Goal: Obtain resource: Download file/media

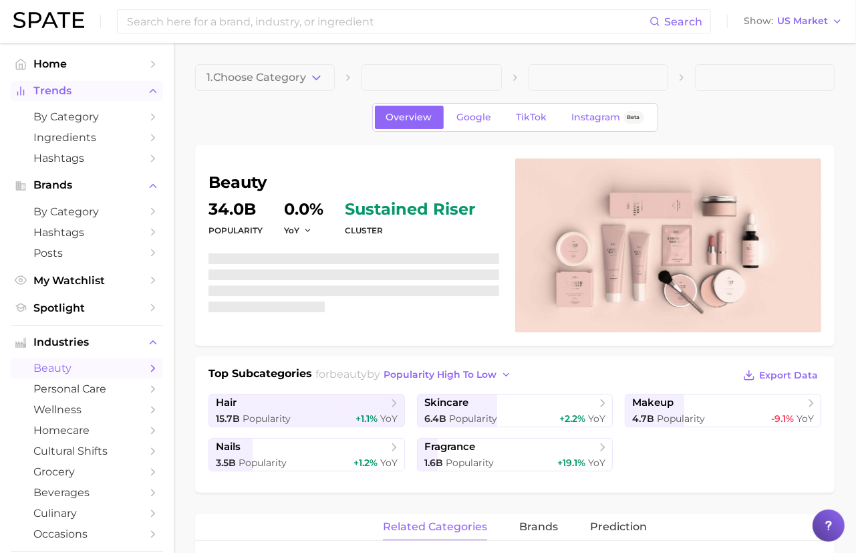
click at [95, 92] on span "Trends" at bounding box center [86, 91] width 107 height 12
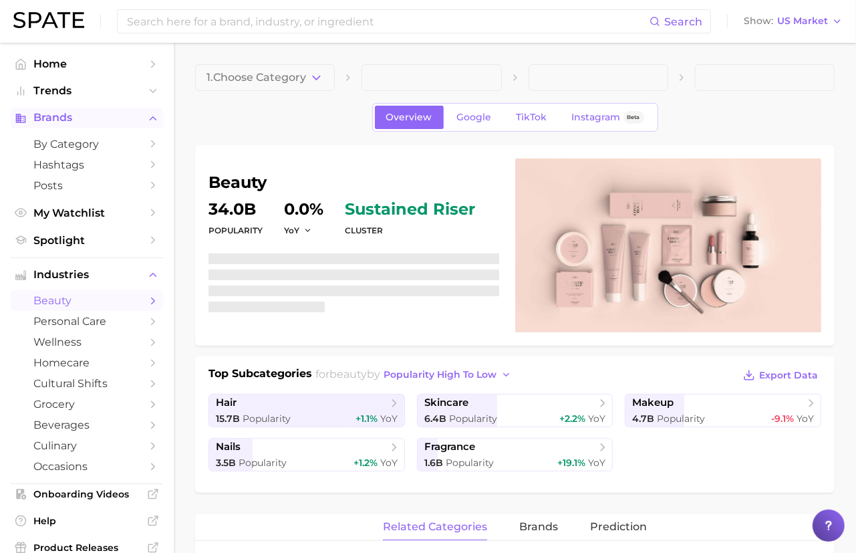
click at [86, 114] on span "Brands" at bounding box center [86, 118] width 107 height 12
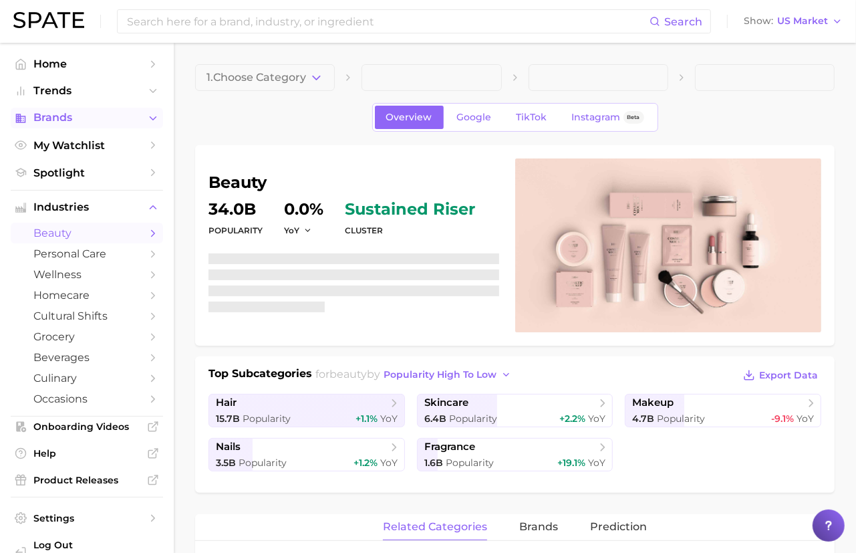
click at [72, 117] on span "Brands" at bounding box center [86, 118] width 107 height 12
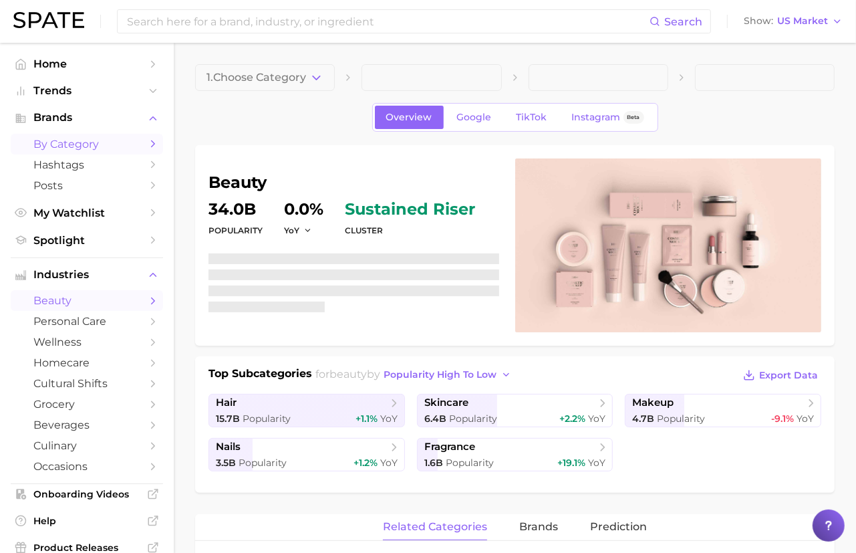
click at [78, 138] on span "by Category" at bounding box center [86, 144] width 107 height 13
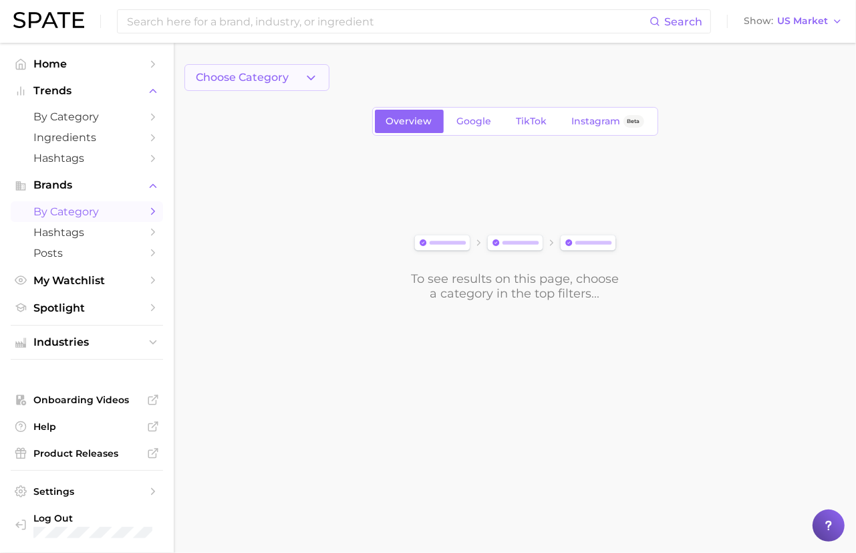
click at [295, 66] on button "Choose Category" at bounding box center [256, 77] width 145 height 27
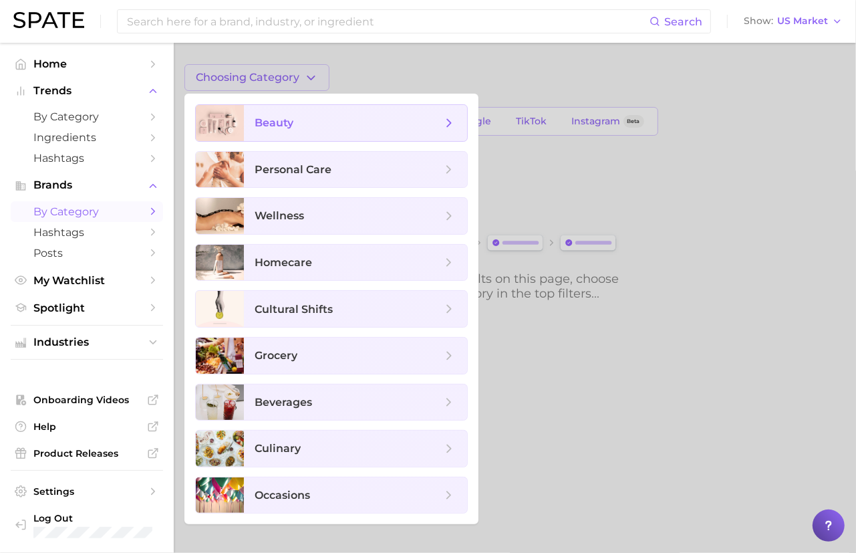
click at [297, 126] on span "beauty" at bounding box center [348, 123] width 187 height 15
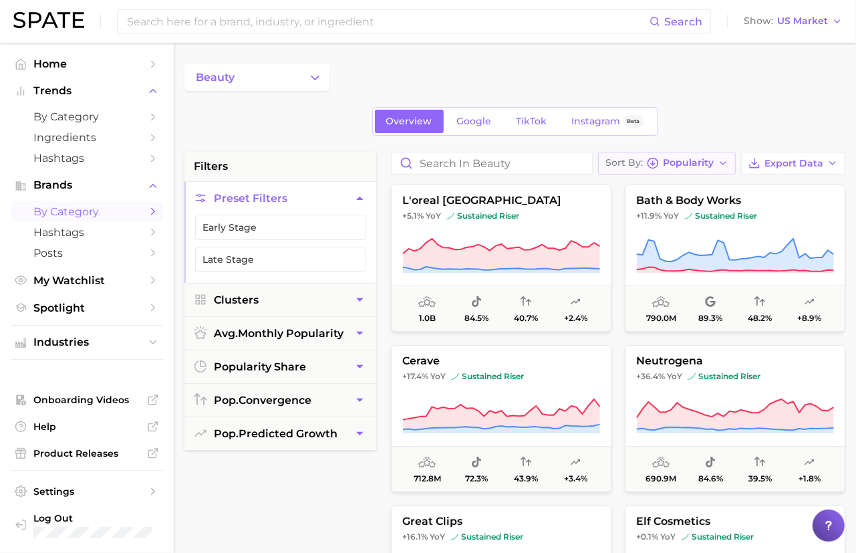
click at [719, 167] on icon "button" at bounding box center [723, 163] width 11 height 11
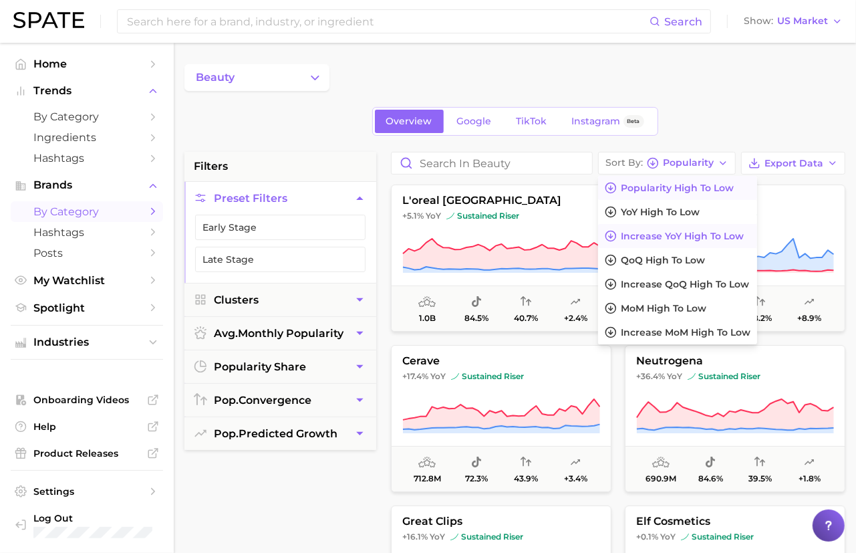
click at [691, 234] on span "Increase YoY high to low" at bounding box center [682, 236] width 123 height 11
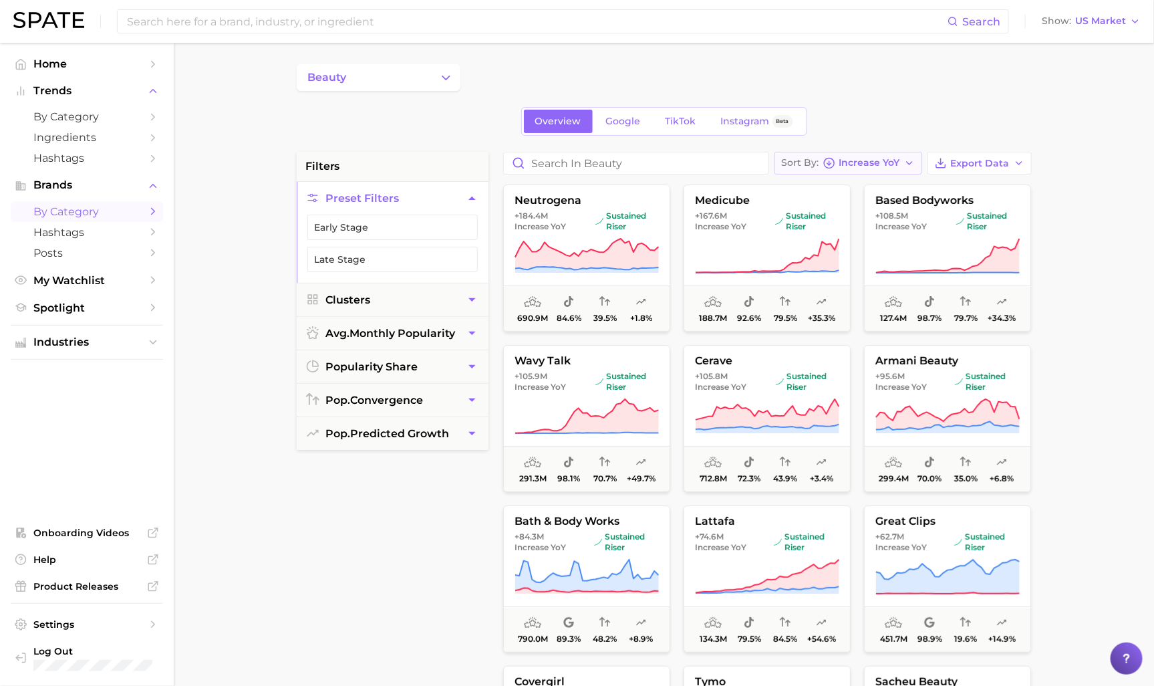
click at [856, 166] on span "Increase YoY" at bounding box center [870, 162] width 61 height 7
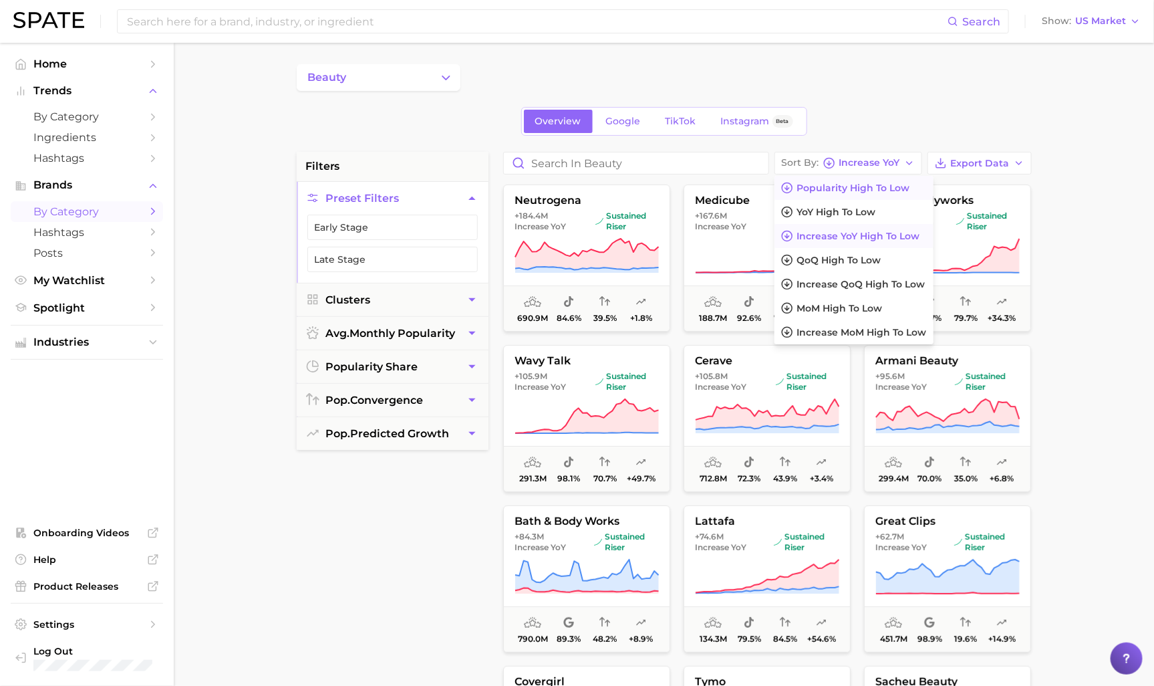
click at [839, 194] on button "Popularity high to low" at bounding box center [854, 188] width 159 height 24
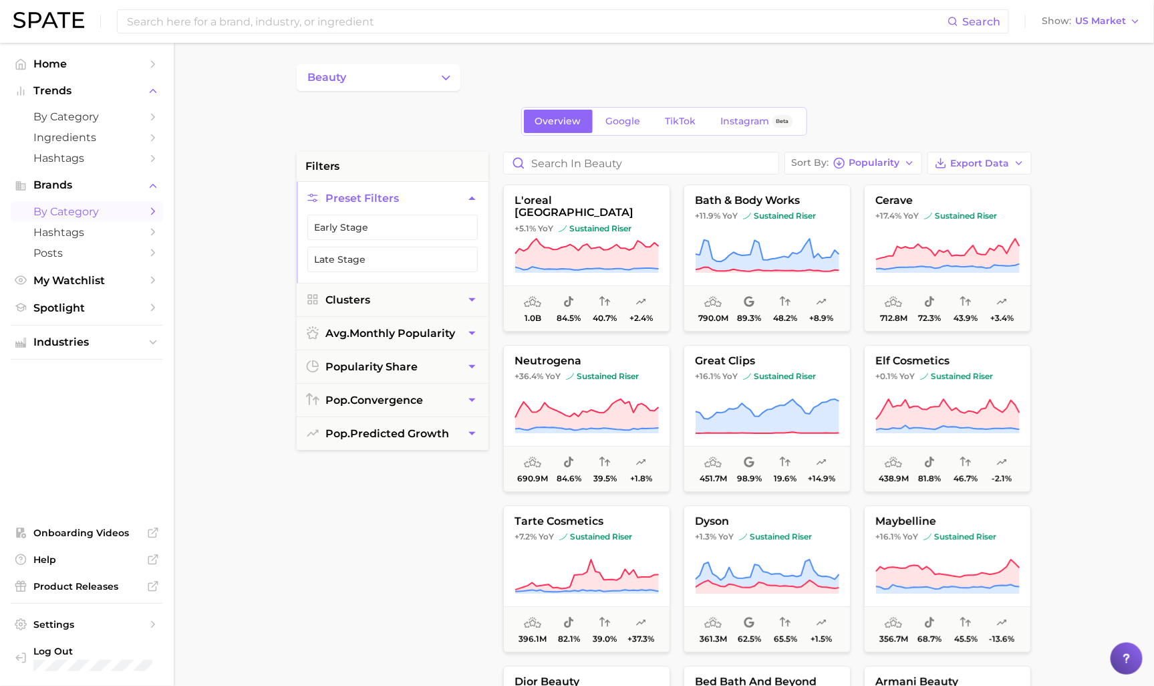
click at [856, 8] on div "Search Show US Market" at bounding box center [577, 21] width 1128 height 43
click at [856, 27] on button "Show US Market" at bounding box center [1092, 21] width 106 height 17
click at [856, 166] on span "Global" at bounding box center [1060, 163] width 31 height 11
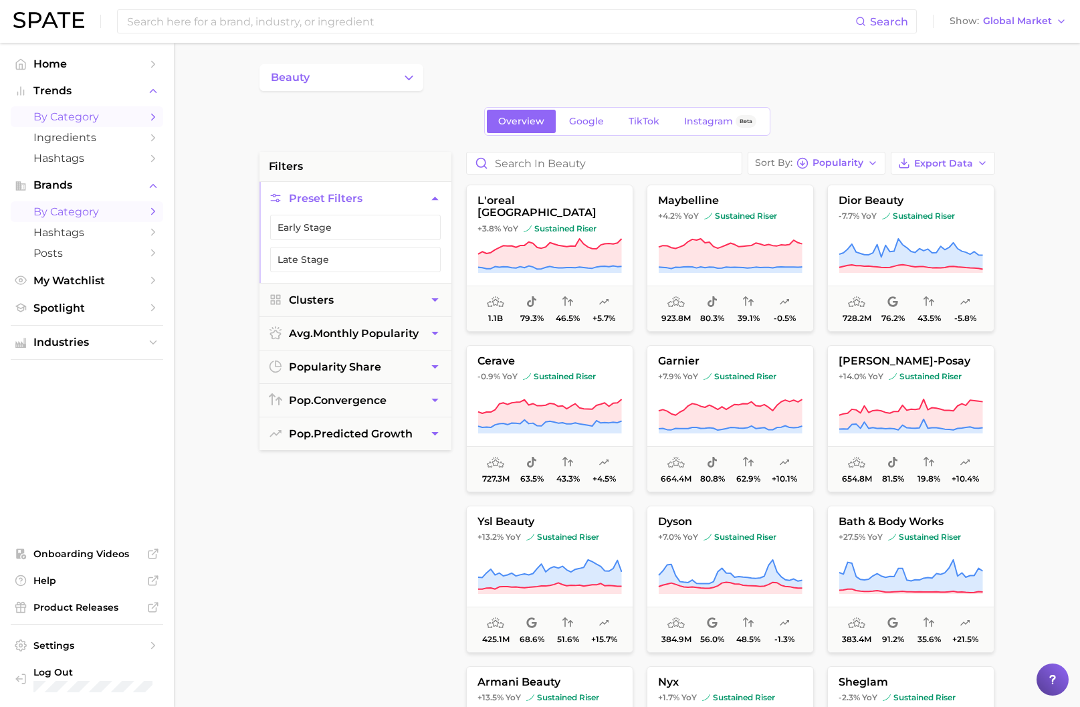
click at [59, 119] on span "by Category" at bounding box center [86, 116] width 107 height 13
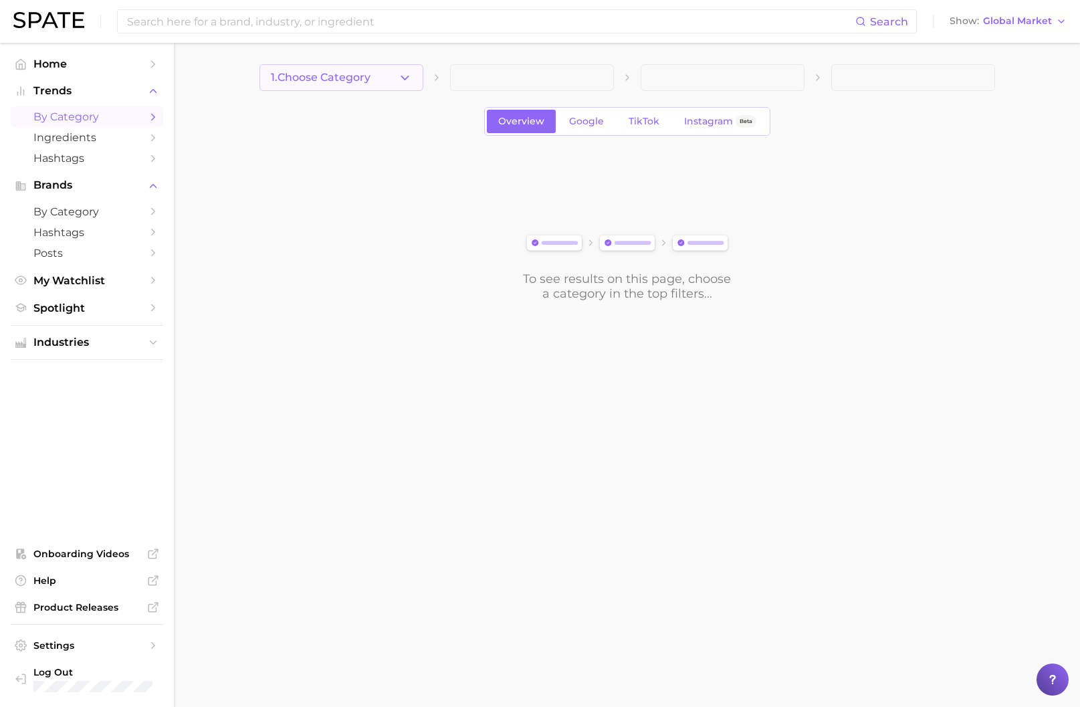
click at [399, 74] on icon "button" at bounding box center [405, 78] width 14 height 14
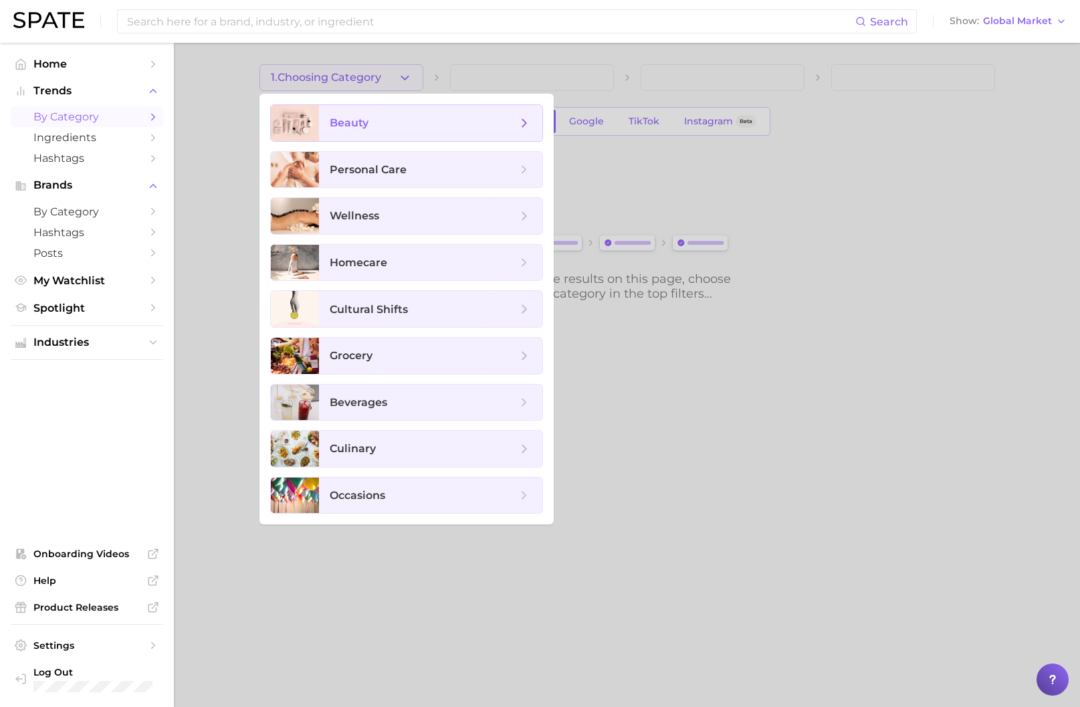
click at [364, 122] on span "beauty" at bounding box center [349, 122] width 39 height 13
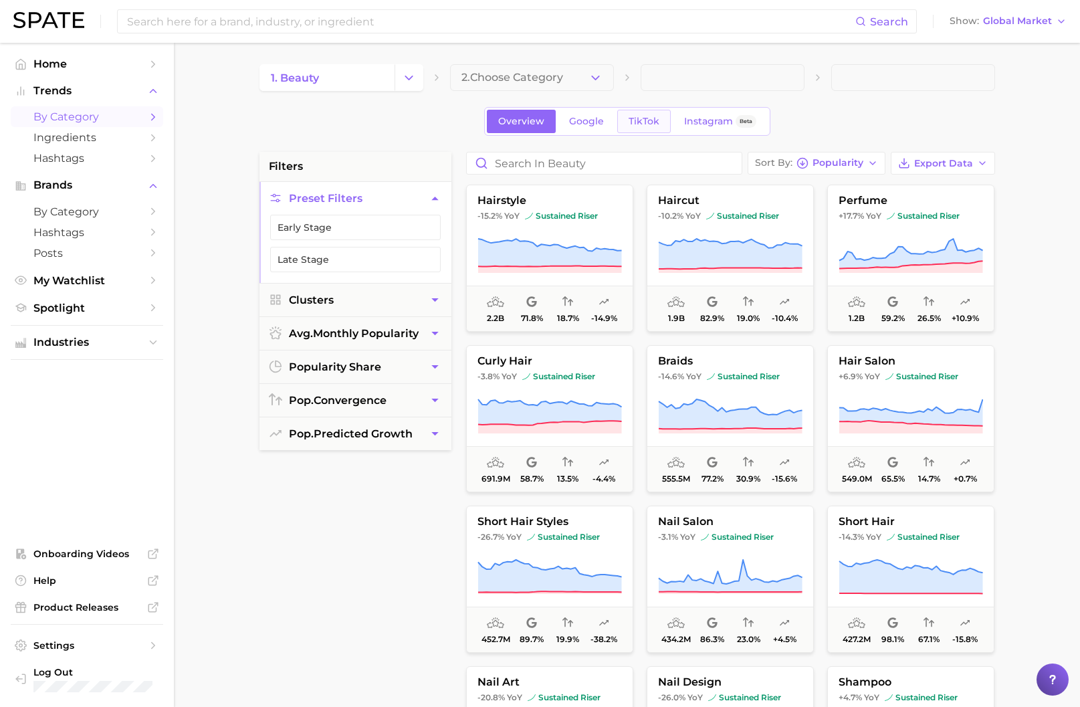
click at [630, 118] on span "TikTok" at bounding box center [643, 121] width 31 height 11
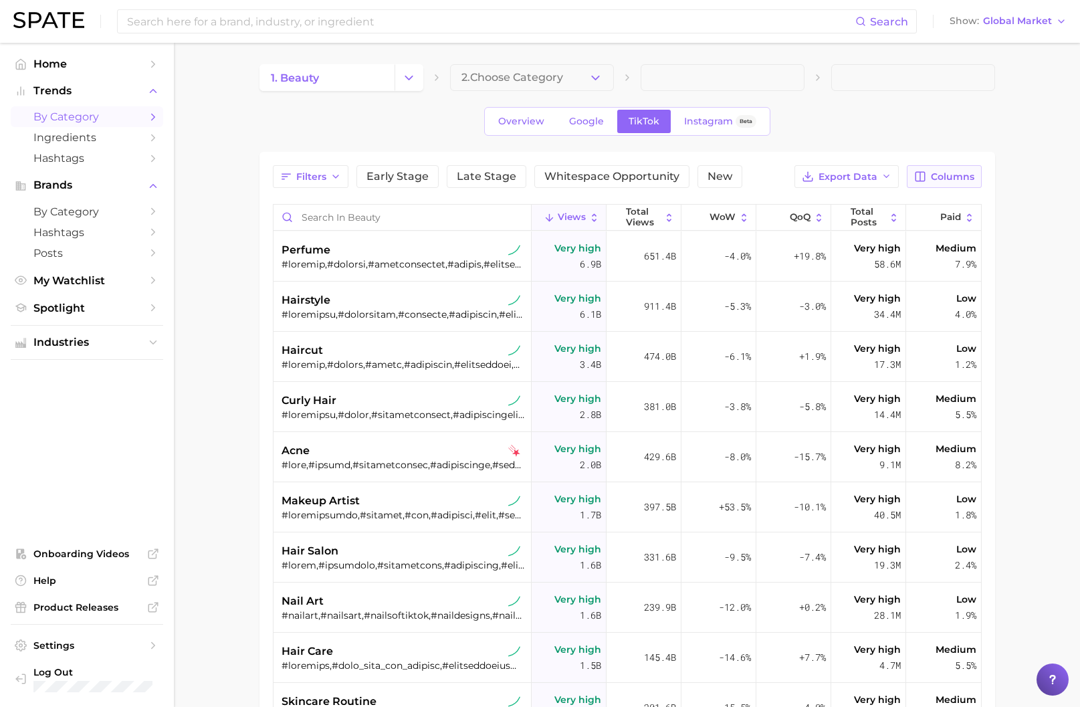
click at [856, 174] on span "Columns" at bounding box center [951, 176] width 43 height 11
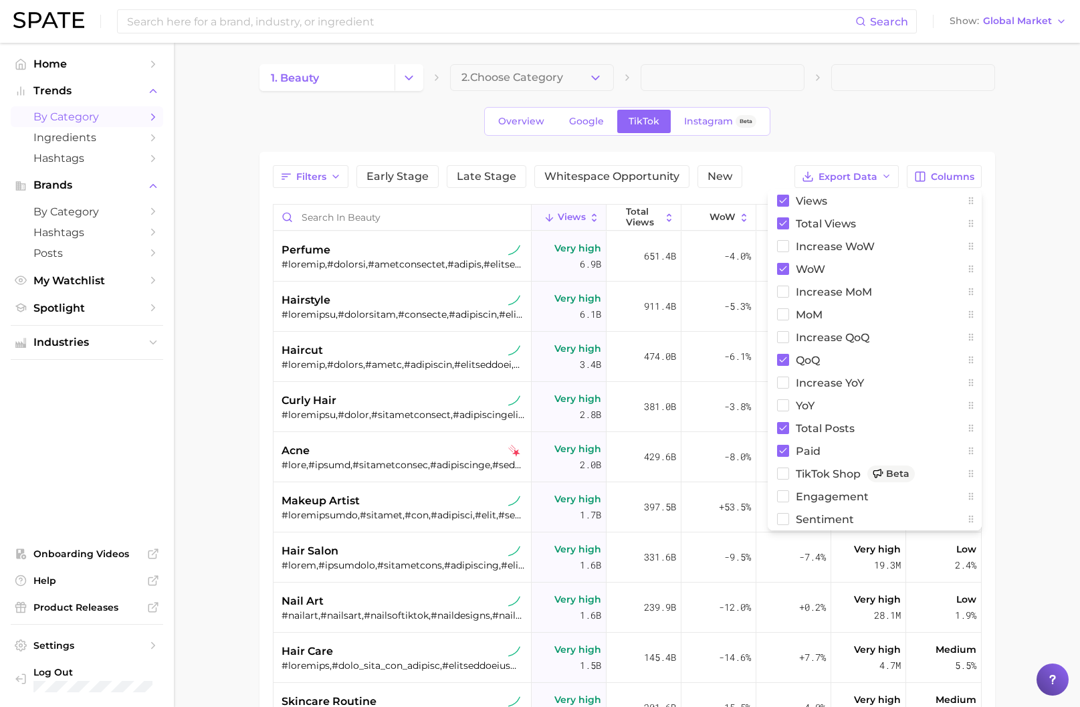
click at [856, 215] on main "1. beauty 2. Choose Category Overview Google TikTok Instagram Beta Filters Earl…" at bounding box center [627, 517] width 906 height 948
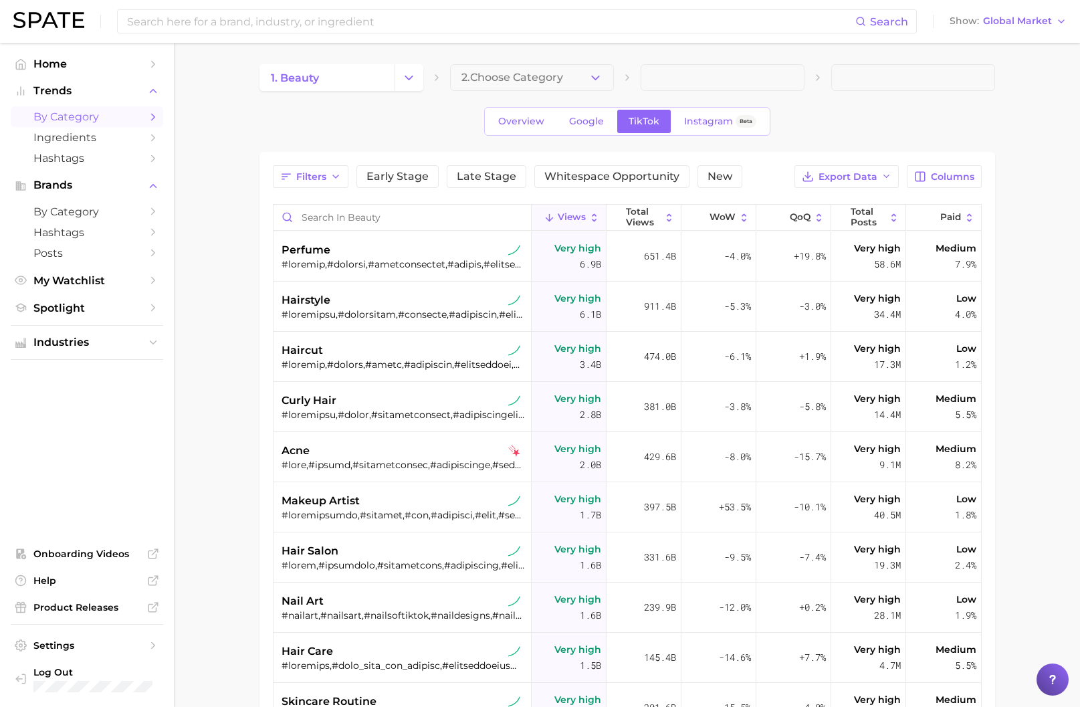
click at [856, 163] on div "Filters Early Stage Late Stage Whitespace Opportunity New Export Data Columns V…" at bounding box center [626, 538] width 735 height 772
click at [856, 175] on icon "button" at bounding box center [920, 176] width 12 height 12
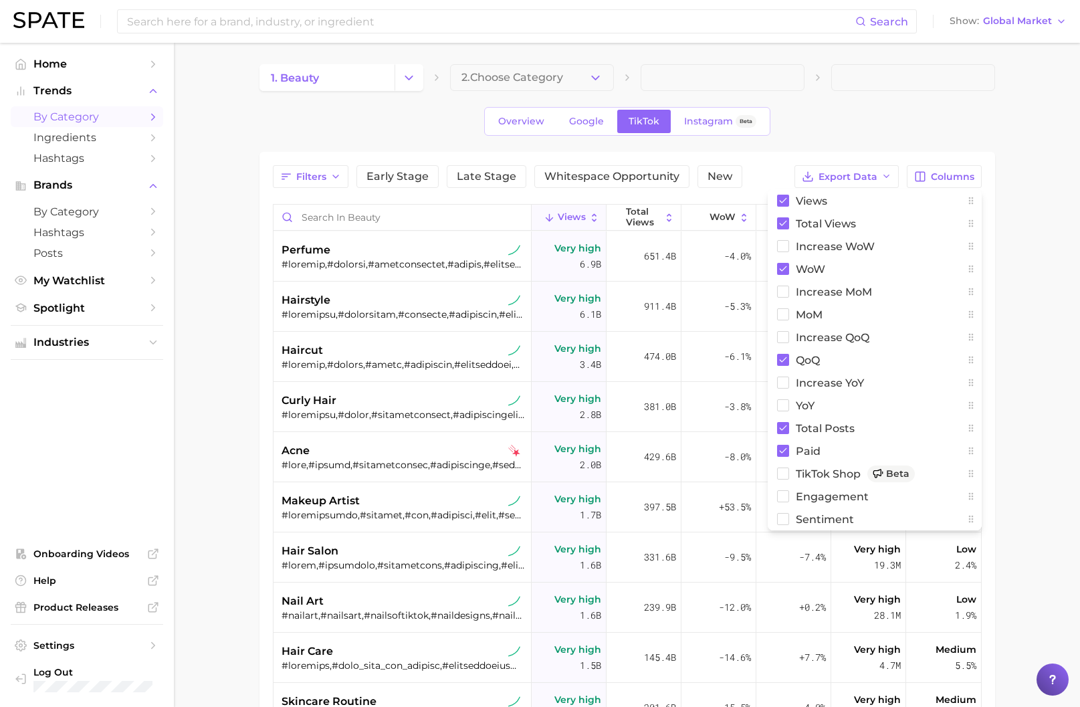
click at [856, 320] on main "1. beauty 2. Choose Category Overview Google TikTok Instagram Beta Filters Earl…" at bounding box center [627, 517] width 906 height 948
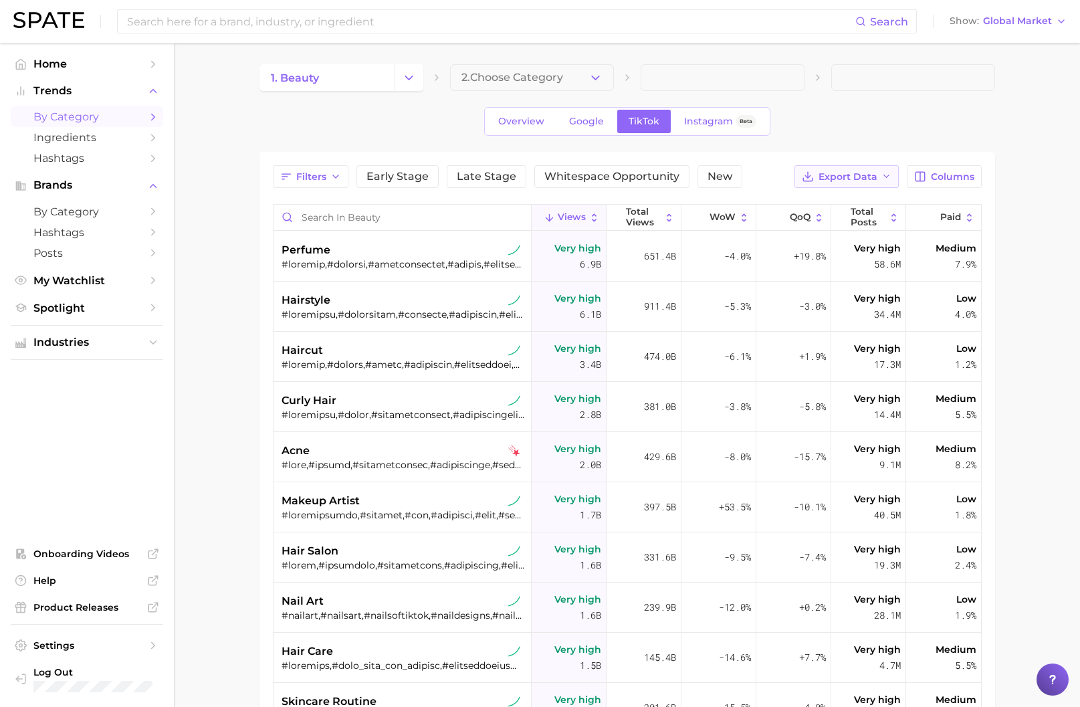
click at [833, 180] on span "Export Data" at bounding box center [847, 176] width 59 height 11
click at [828, 201] on span "Table Data CSV" at bounding box center [812, 201] width 74 height 11
click at [856, 177] on icon "button" at bounding box center [886, 176] width 11 height 11
click at [517, 102] on div "1. beauty 2. Choose Category Overview Google TikTok Instagram Beta Filters Earl…" at bounding box center [626, 494] width 735 height 860
click at [517, 67] on button "2. Choose Category" at bounding box center [532, 77] width 164 height 27
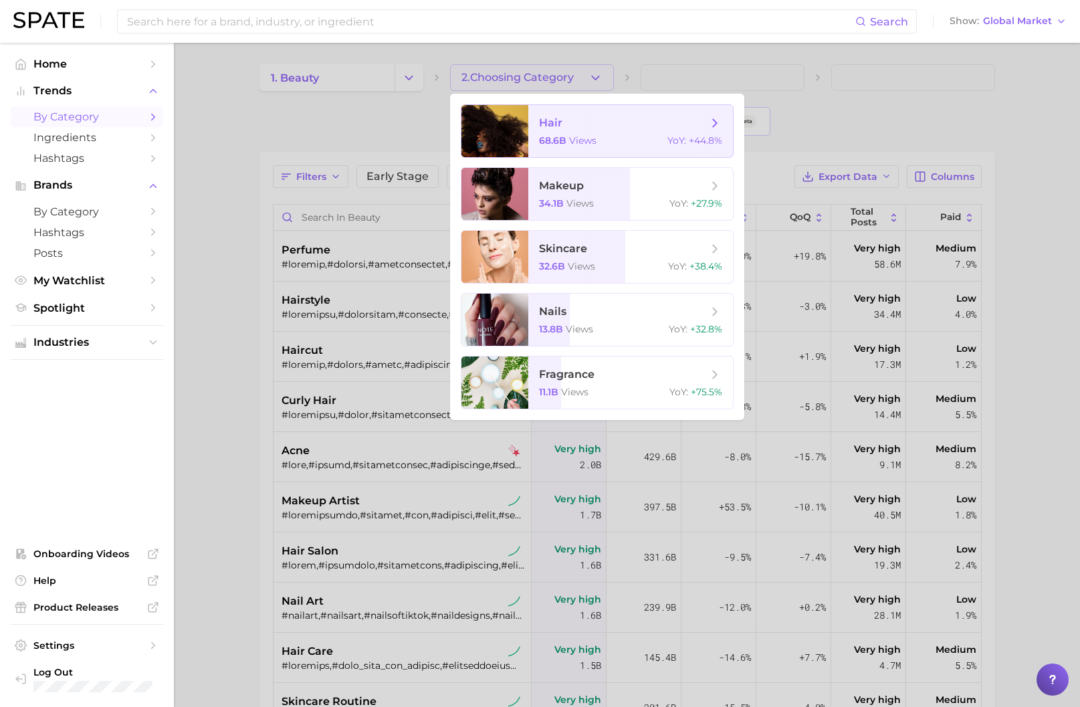
click at [596, 138] on div "68.6b views YoY : +44.8%" at bounding box center [630, 140] width 183 height 12
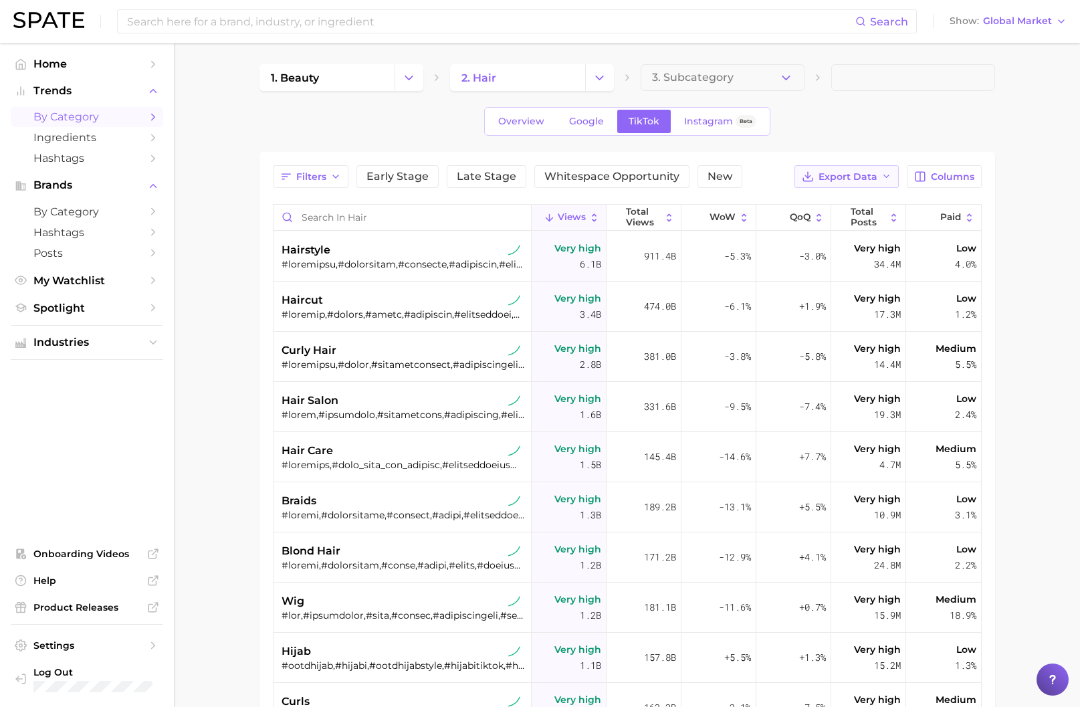
click at [856, 180] on span "Export Data" at bounding box center [847, 176] width 59 height 11
click at [856, 205] on button "Table Data CSV" at bounding box center [824, 201] width 147 height 24
click at [856, 22] on span "Global Market" at bounding box center [1017, 20] width 69 height 7
click at [856, 42] on span "United States" at bounding box center [1005, 42] width 104 height 11
click at [856, 174] on span "Export Data" at bounding box center [847, 176] width 59 height 11
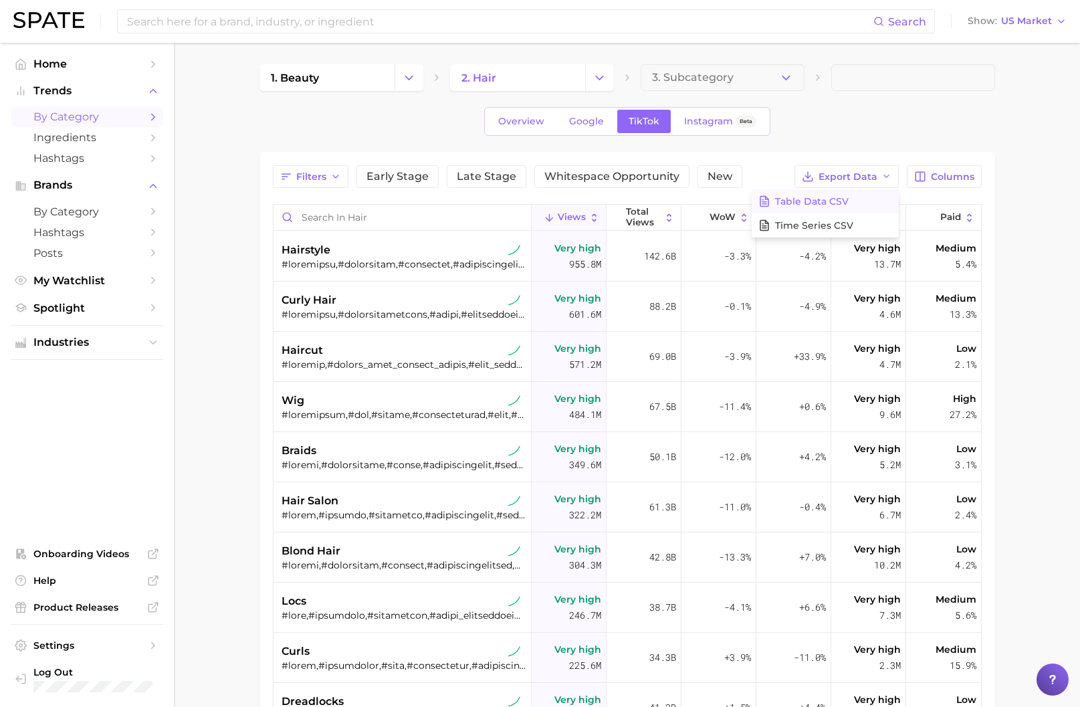
click at [786, 205] on span "Table Data CSV" at bounding box center [812, 201] width 74 height 11
click at [585, 79] on button "Change Category" at bounding box center [599, 77] width 29 height 27
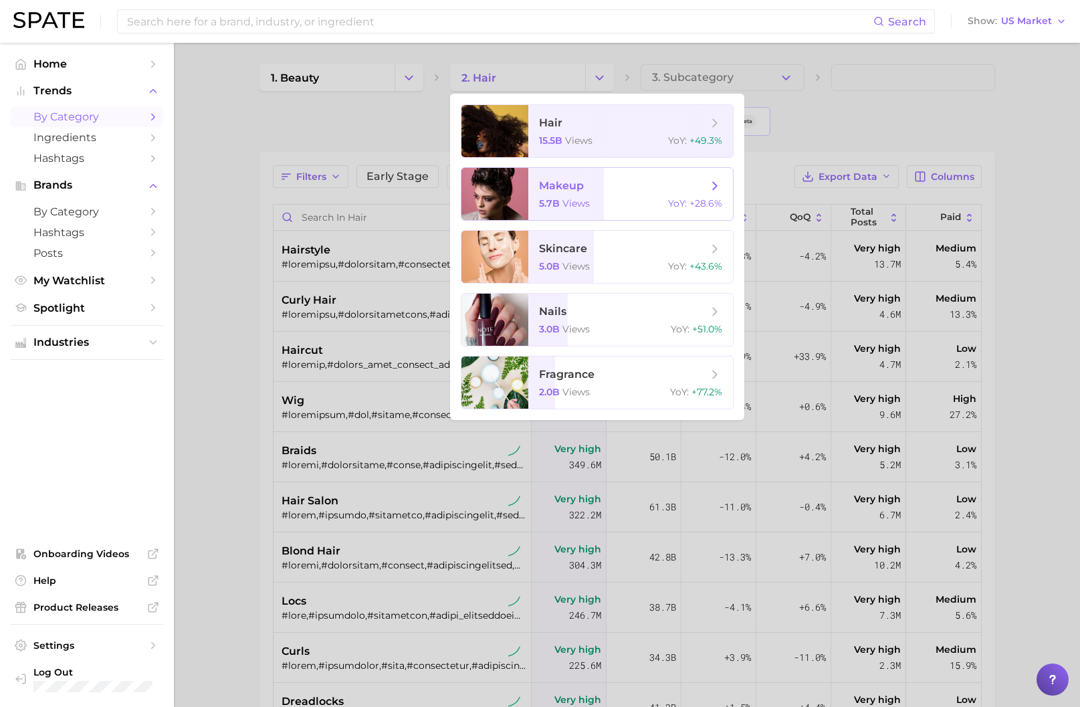
click at [588, 204] on span "views" at bounding box center [575, 203] width 27 height 12
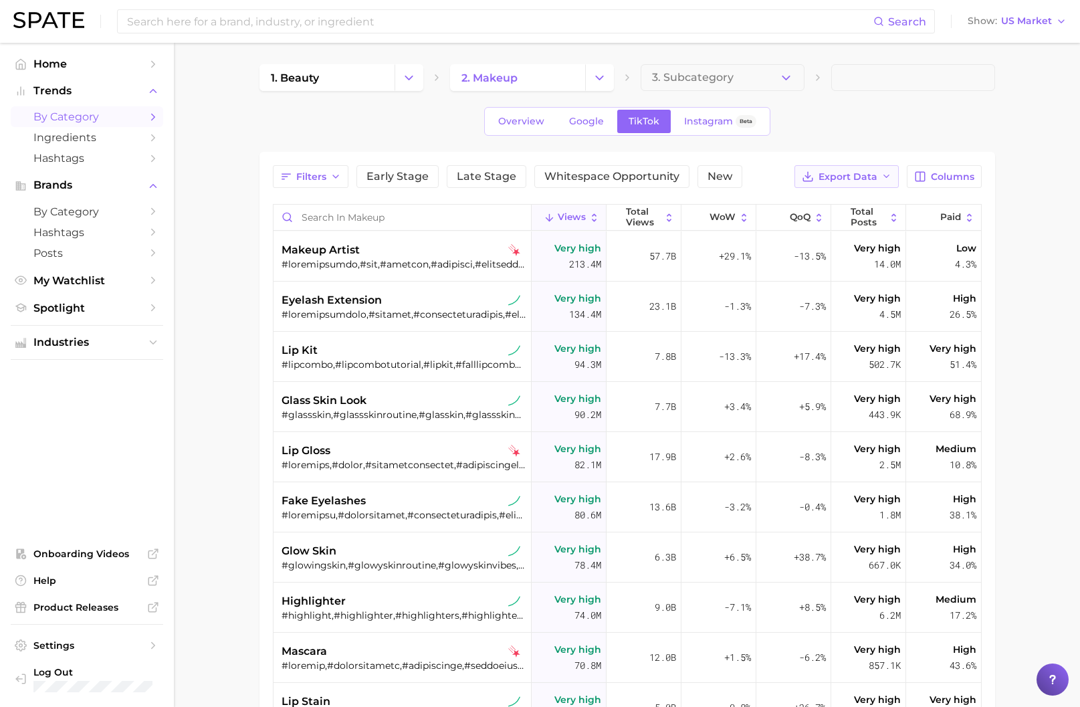
click at [856, 181] on span "Export Data" at bounding box center [847, 176] width 59 height 11
click at [846, 195] on button "Table Data CSV" at bounding box center [824, 201] width 147 height 24
click at [602, 77] on icon "Change Category" at bounding box center [599, 78] width 14 height 14
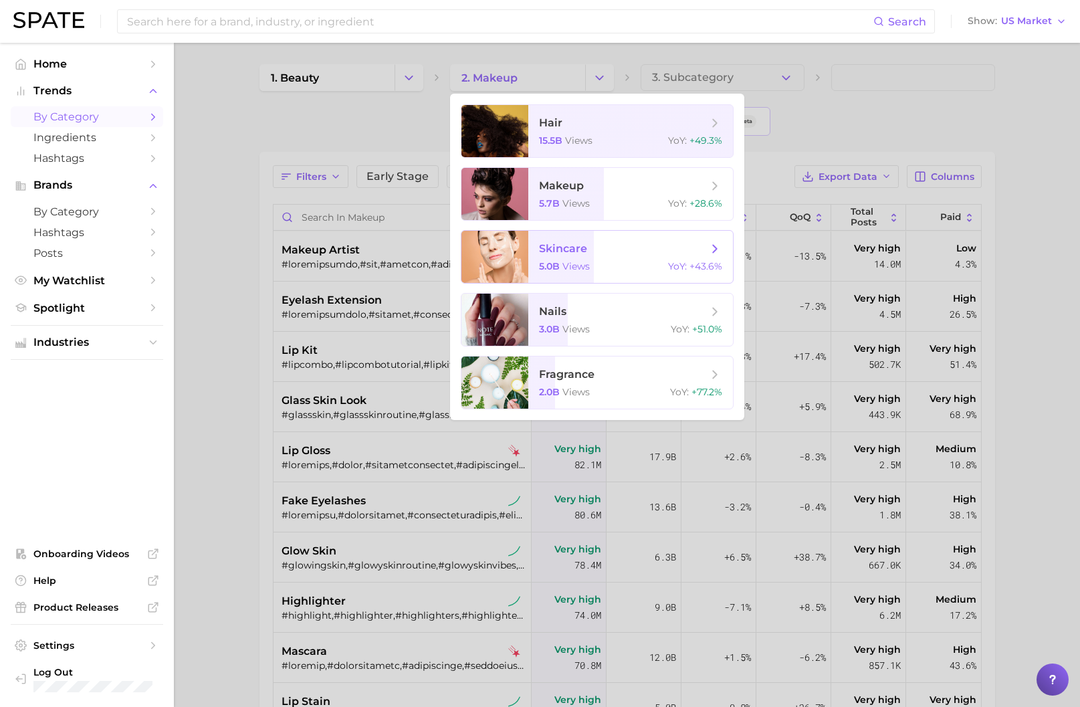
click at [610, 245] on span "skincare" at bounding box center [623, 248] width 168 height 15
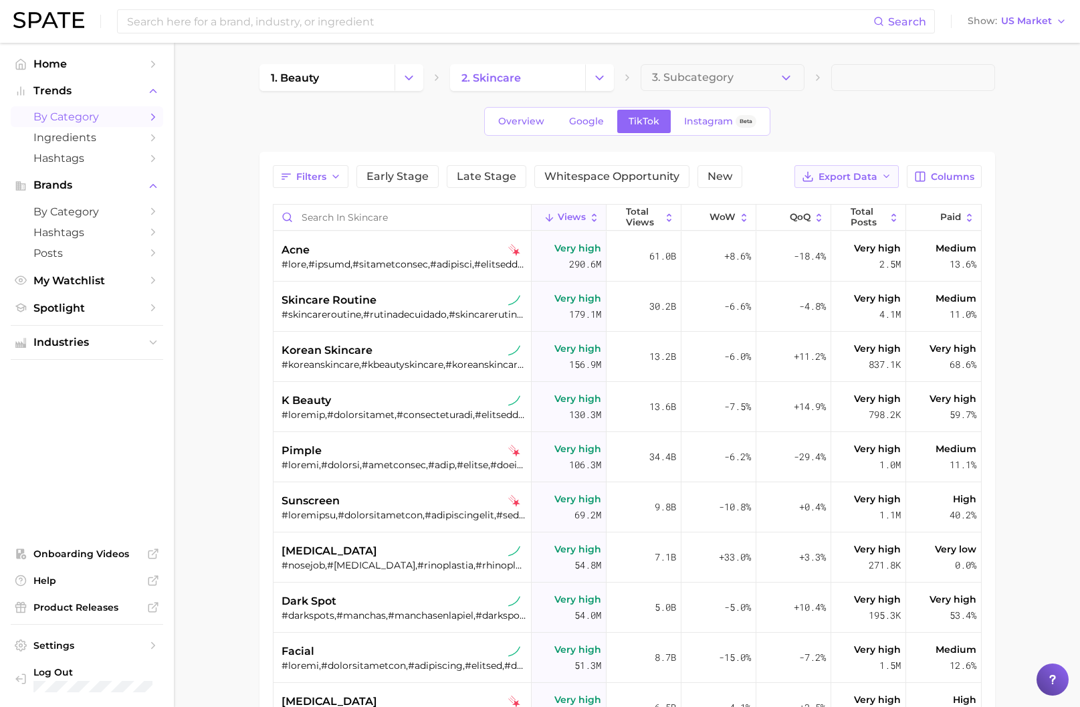
click at [856, 177] on span "Export Data" at bounding box center [847, 176] width 59 height 11
click at [798, 202] on span "Table Data CSV" at bounding box center [812, 201] width 74 height 11
click at [384, 246] on div "acne" at bounding box center [403, 250] width 245 height 16
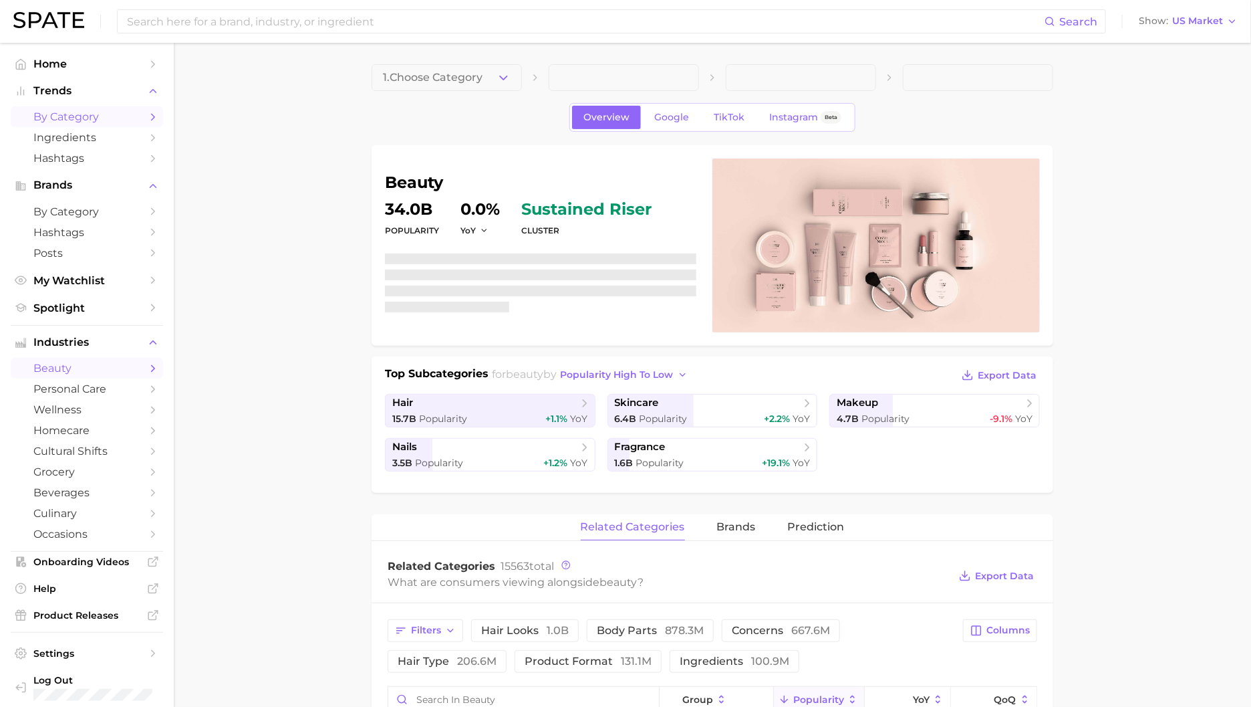
click at [84, 117] on span "by Category" at bounding box center [86, 116] width 107 height 13
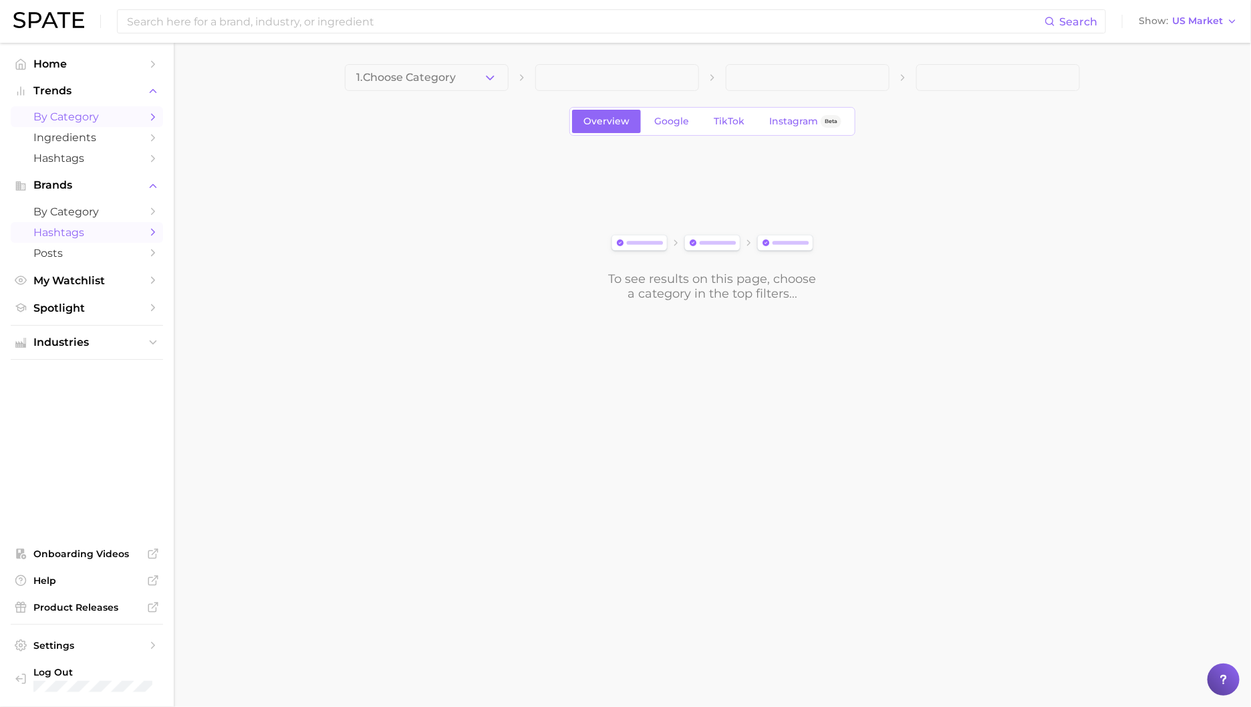
click at [62, 222] on link "Hashtags" at bounding box center [87, 232] width 152 height 21
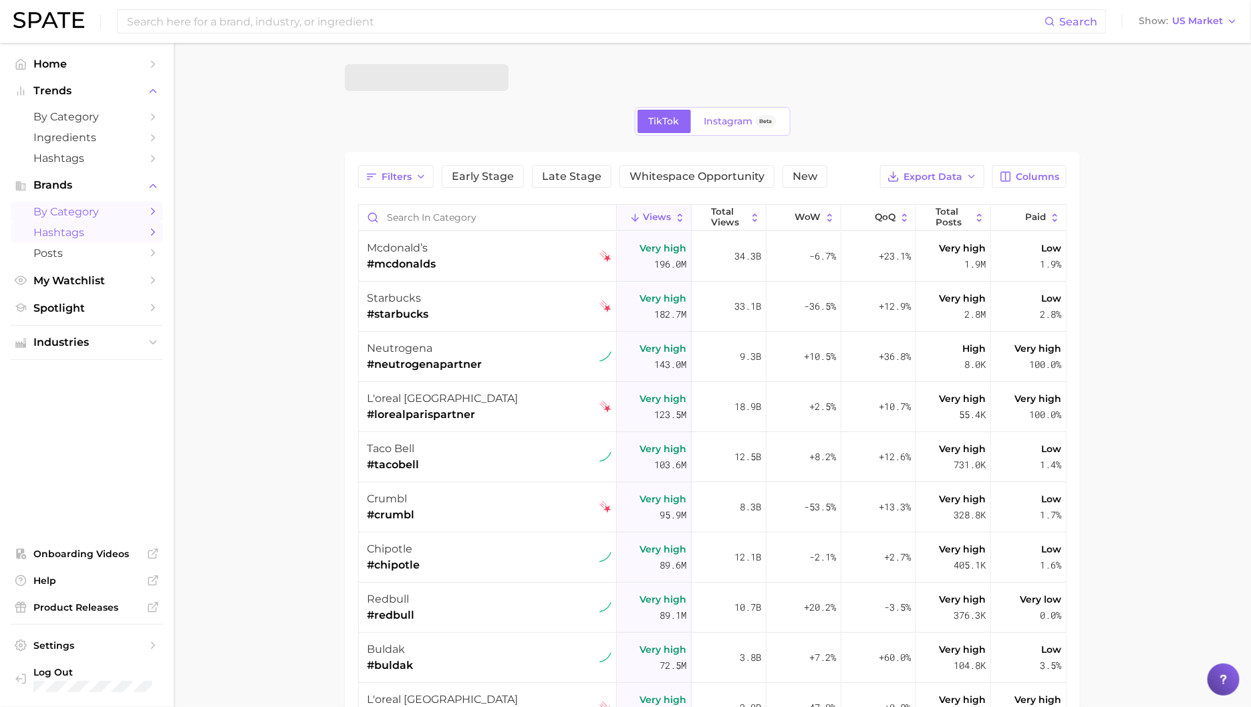
click at [74, 207] on span "by Category" at bounding box center [86, 211] width 107 height 13
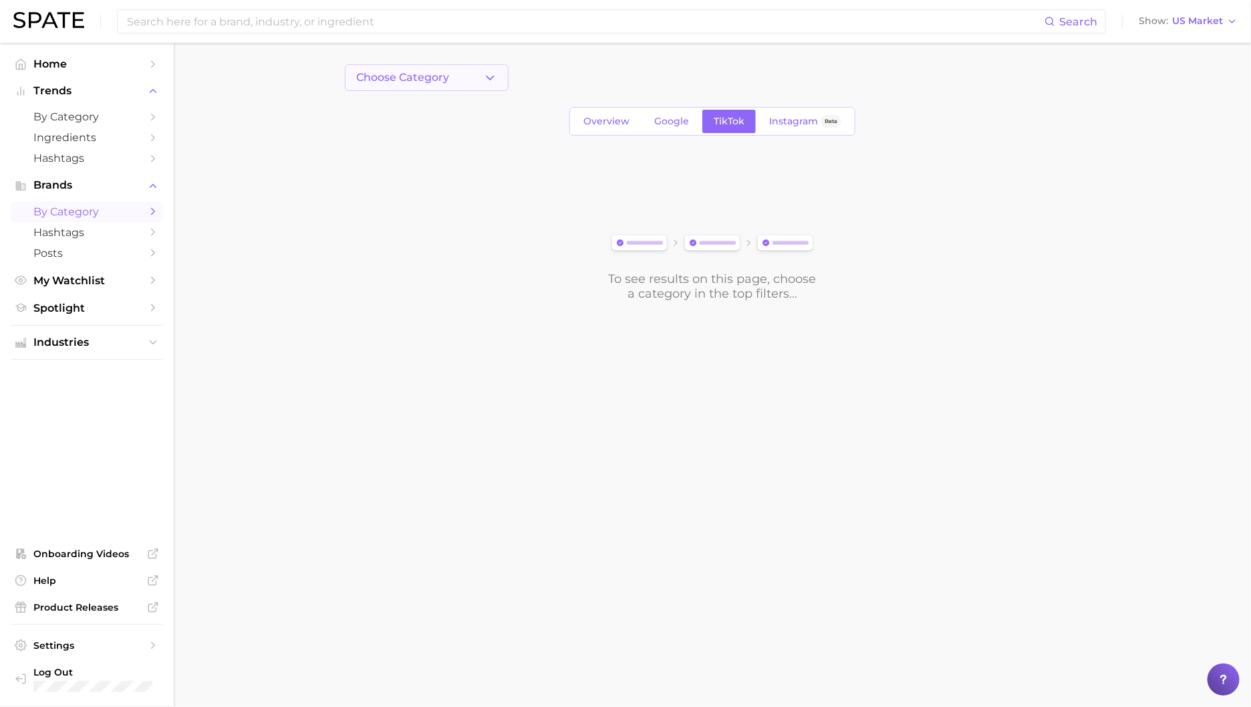
click at [477, 68] on button "Choose Category" at bounding box center [427, 77] width 164 height 27
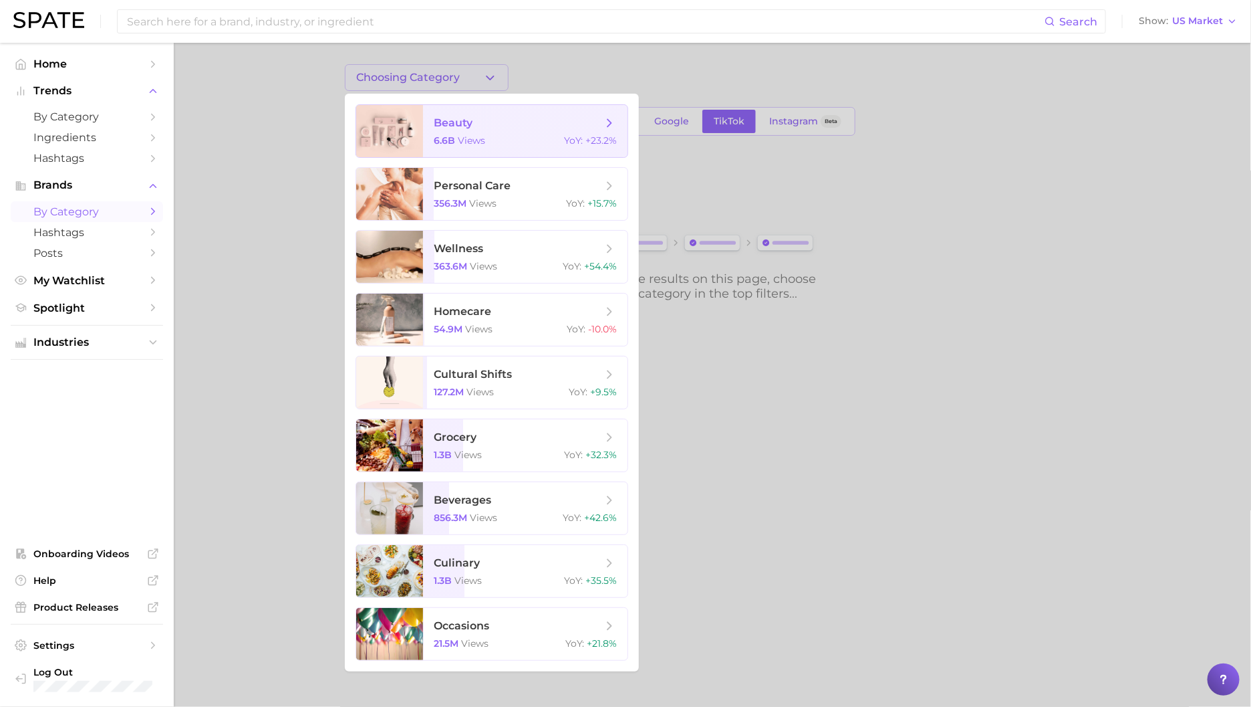
click at [471, 126] on span "beauty" at bounding box center [453, 122] width 39 height 13
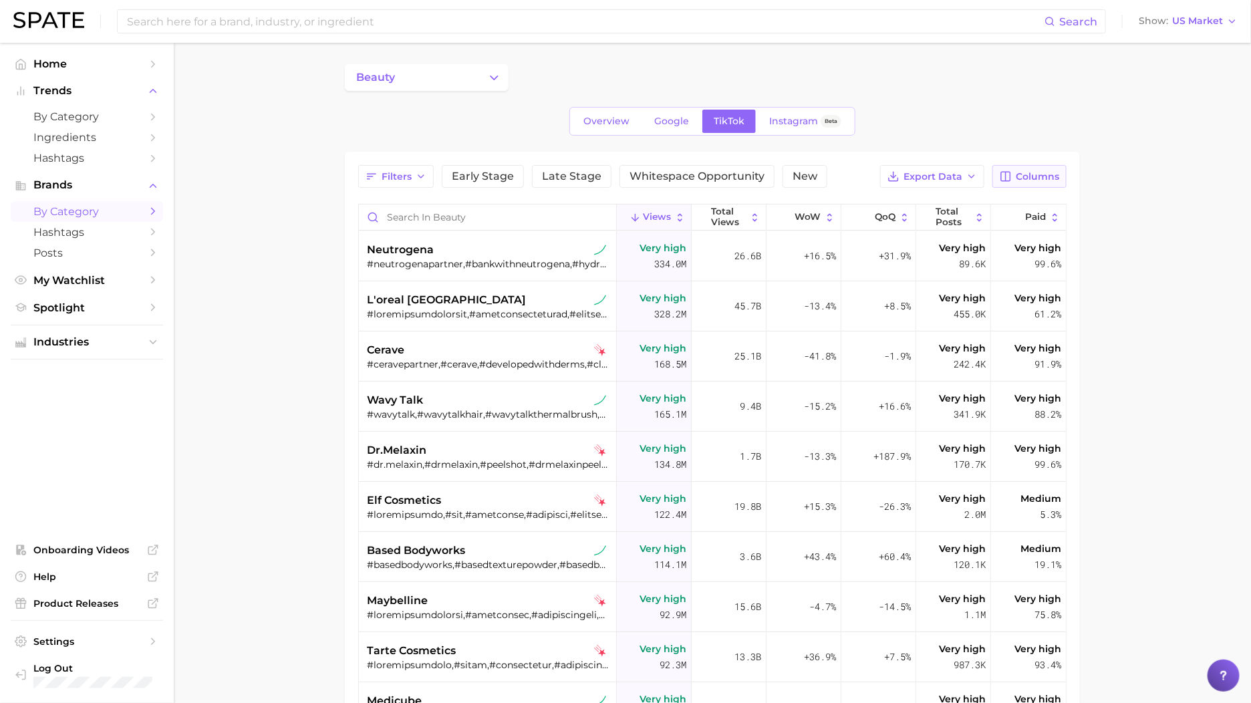
click at [1030, 180] on span "Columns" at bounding box center [1037, 176] width 43 height 11
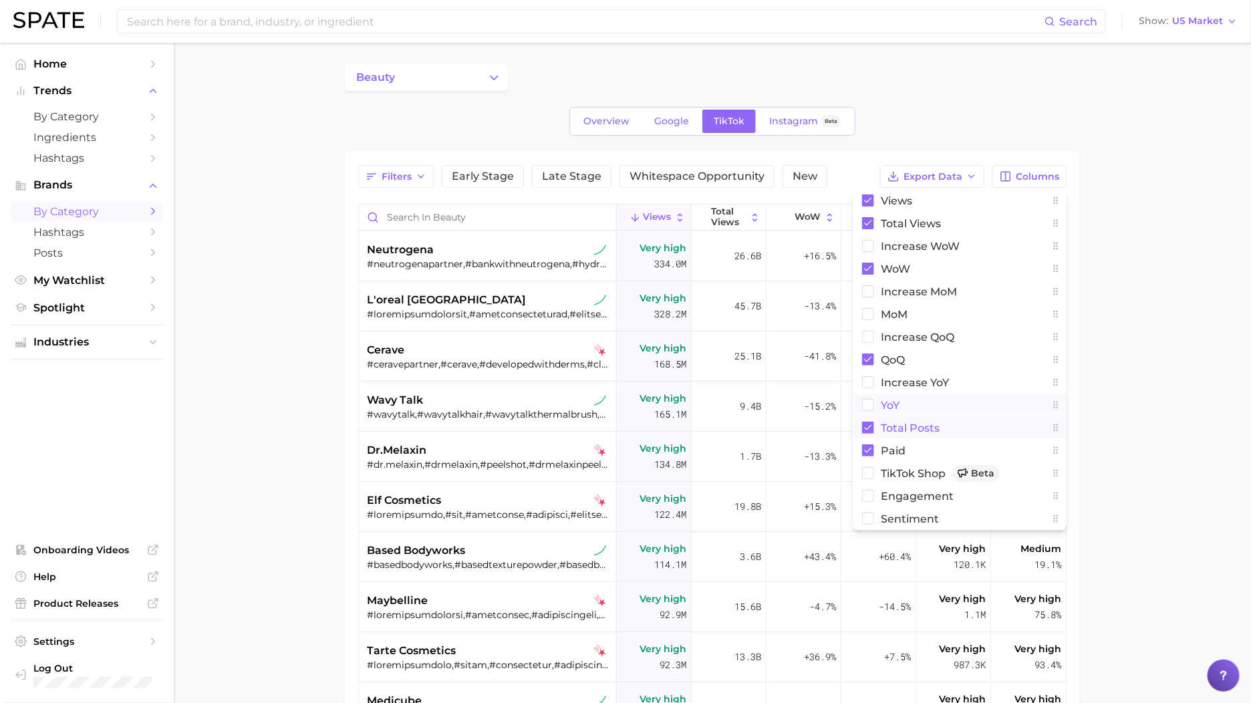
click at [903, 404] on button "YoY" at bounding box center [960, 405] width 214 height 23
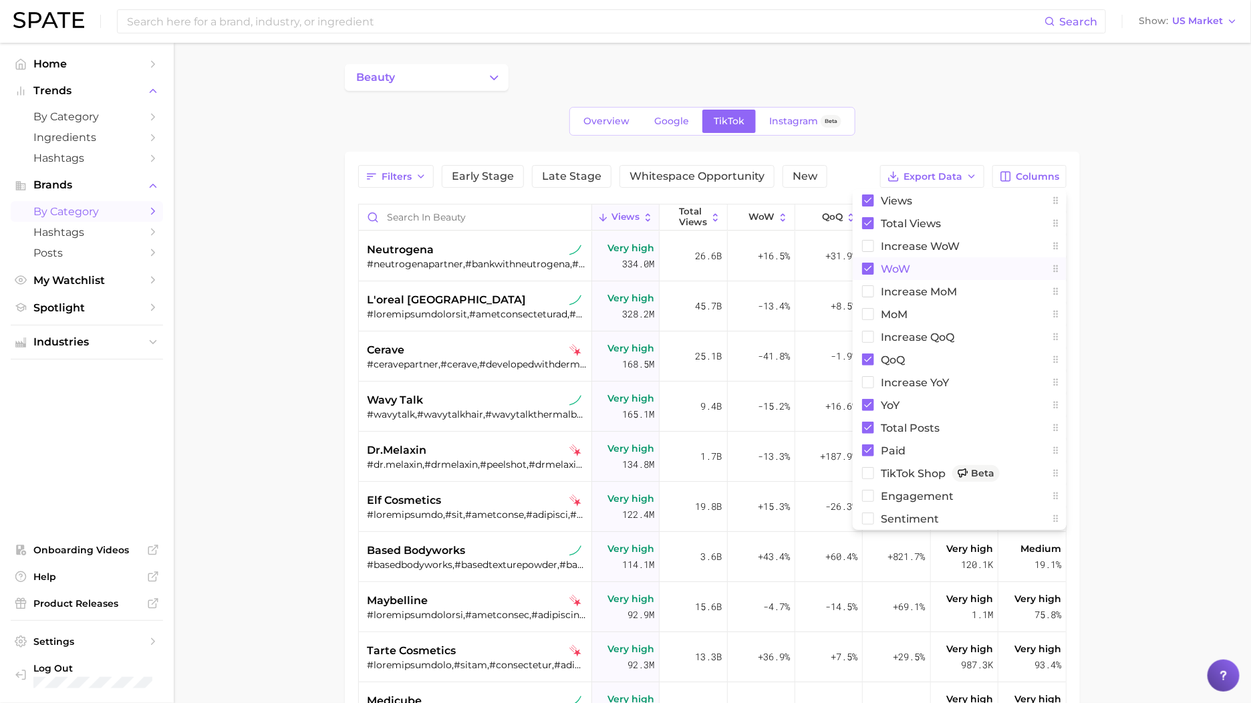
click at [904, 270] on span "WoW" at bounding box center [895, 268] width 29 height 11
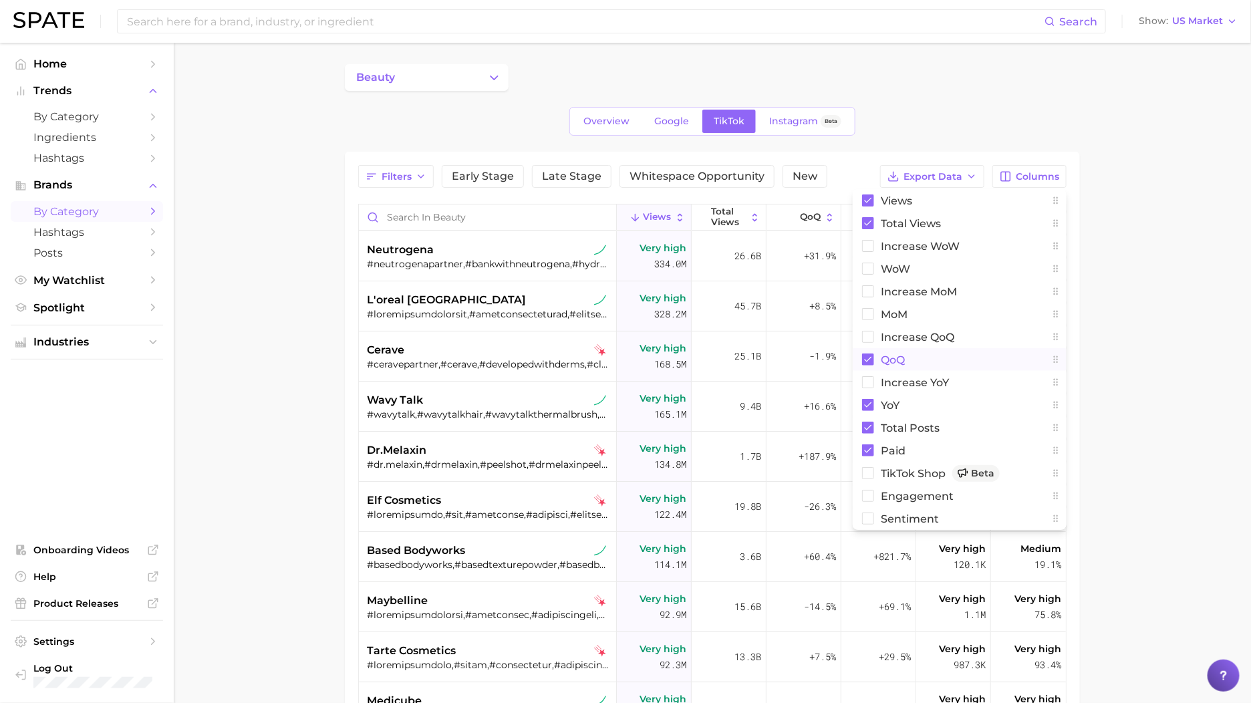
click at [887, 362] on span "QoQ" at bounding box center [893, 359] width 24 height 11
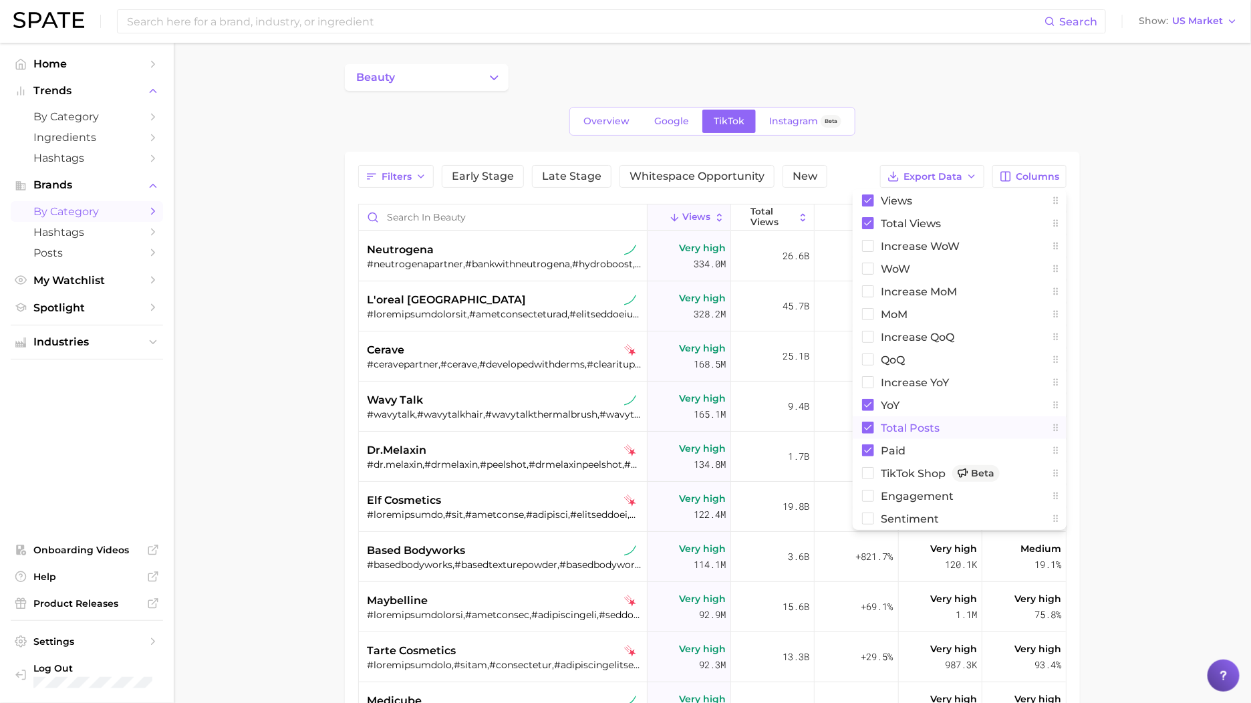
click at [896, 430] on span "Total Posts" at bounding box center [910, 427] width 59 height 11
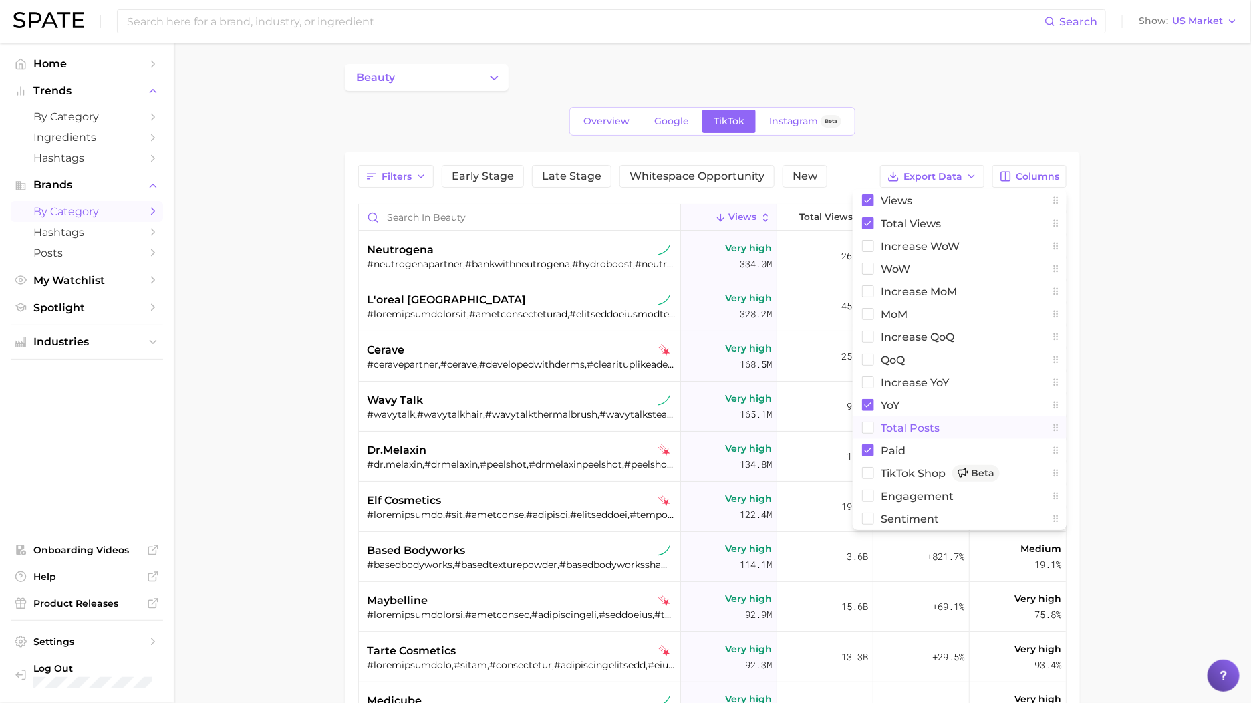
click at [1112, 270] on main "beauty Overview Google TikTok Instagram Beta Filters Early Stage Late Stage Whi…" at bounding box center [713, 515] width 1078 height 945
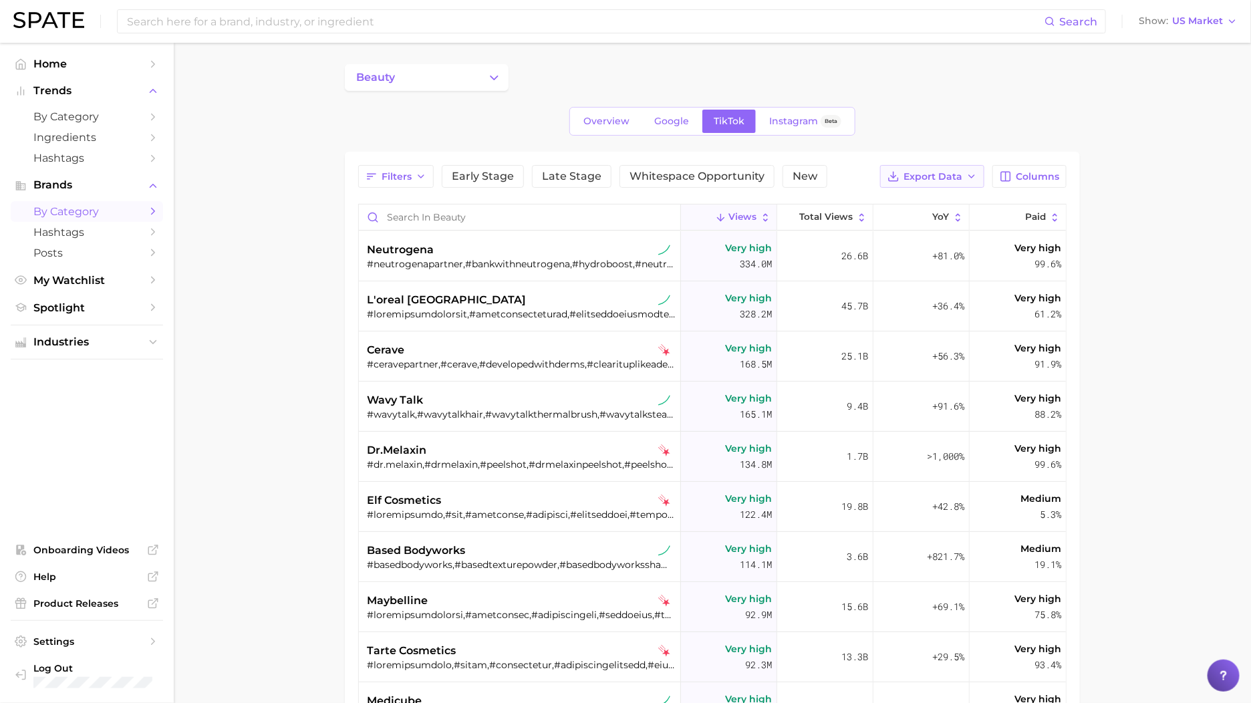
click at [955, 180] on span "Export Data" at bounding box center [933, 176] width 59 height 11
click at [905, 207] on button "Table Data CSV" at bounding box center [911, 201] width 147 height 24
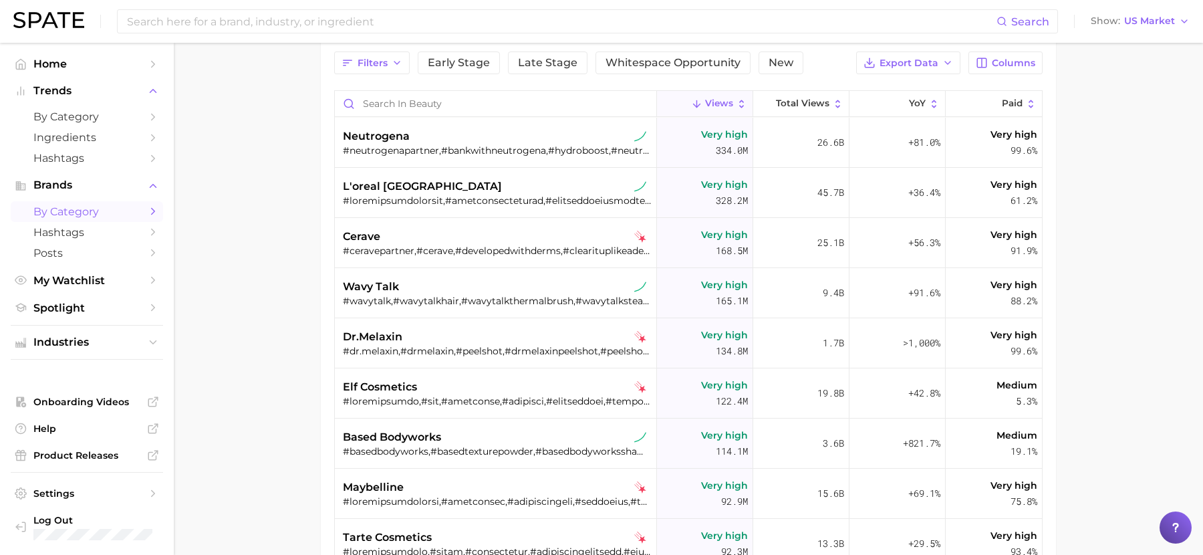
scroll to position [134, 0]
